Goal: Task Accomplishment & Management: Manage account settings

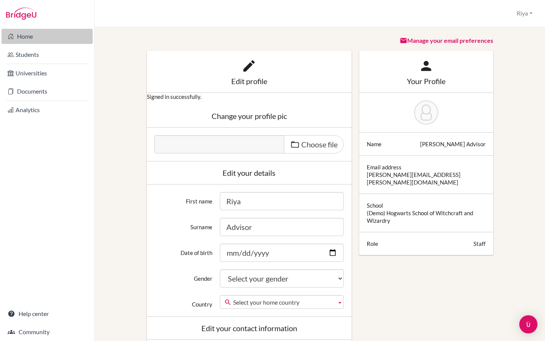
click at [50, 33] on link "Home" at bounding box center [47, 36] width 91 height 15
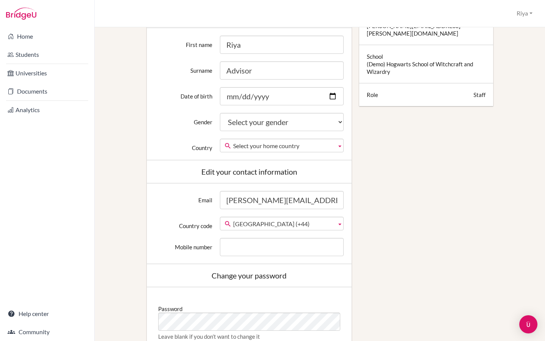
scroll to position [150, 0]
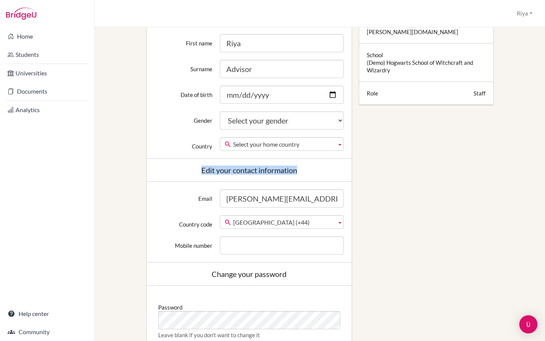
drag, startPoint x: 303, startPoint y: 172, endPoint x: 193, endPoint y: 171, distance: 109.7
click at [193, 171] on div "Edit your contact information" at bounding box center [249, 170] width 190 height 8
copy div "Edit your contact information"
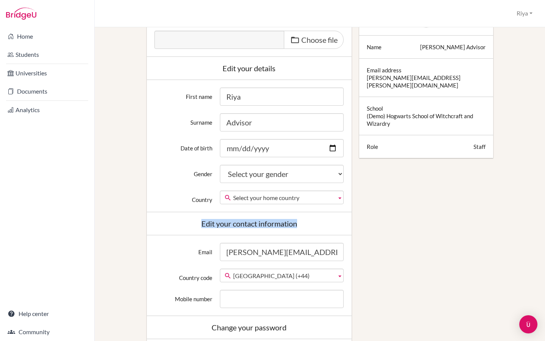
scroll to position [0, 0]
